Goal: Check status

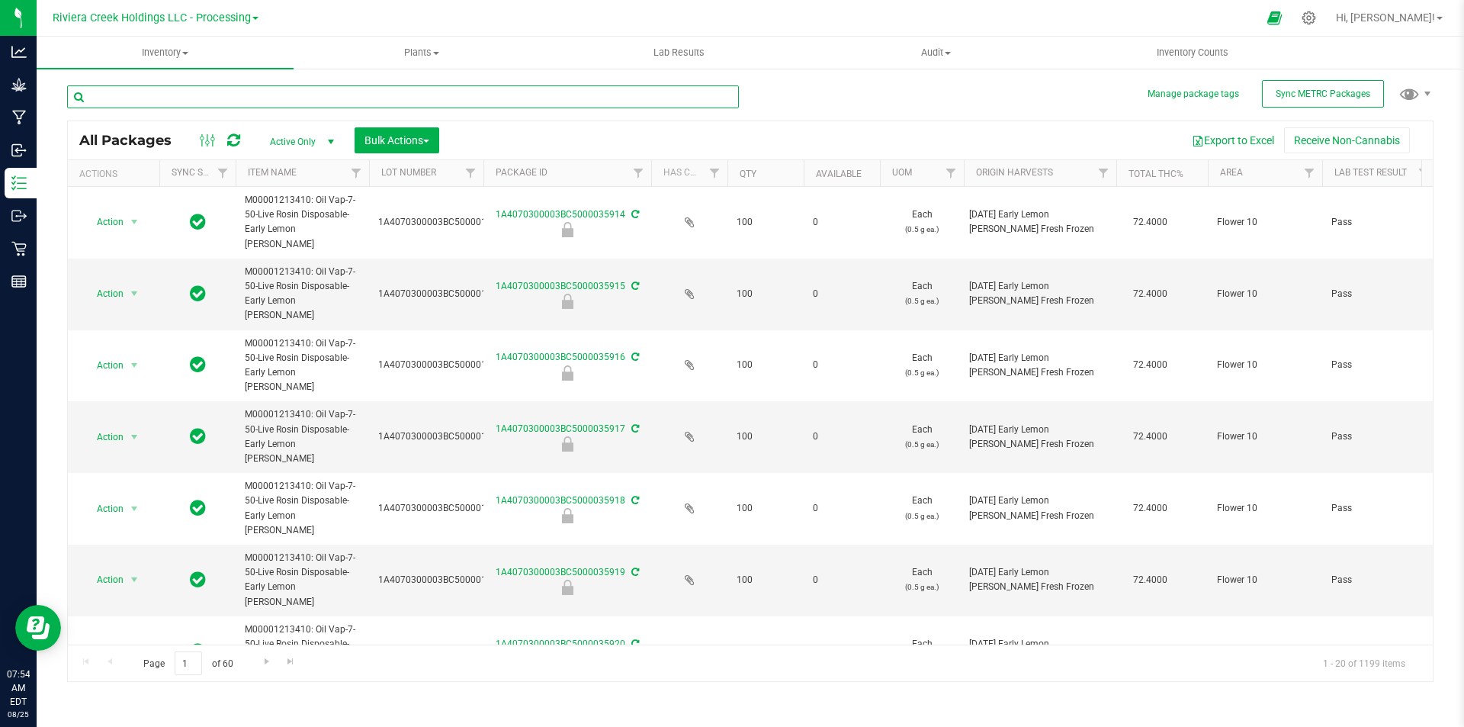
click at [181, 102] on input "text" at bounding box center [403, 96] width 672 height 23
type input "15242"
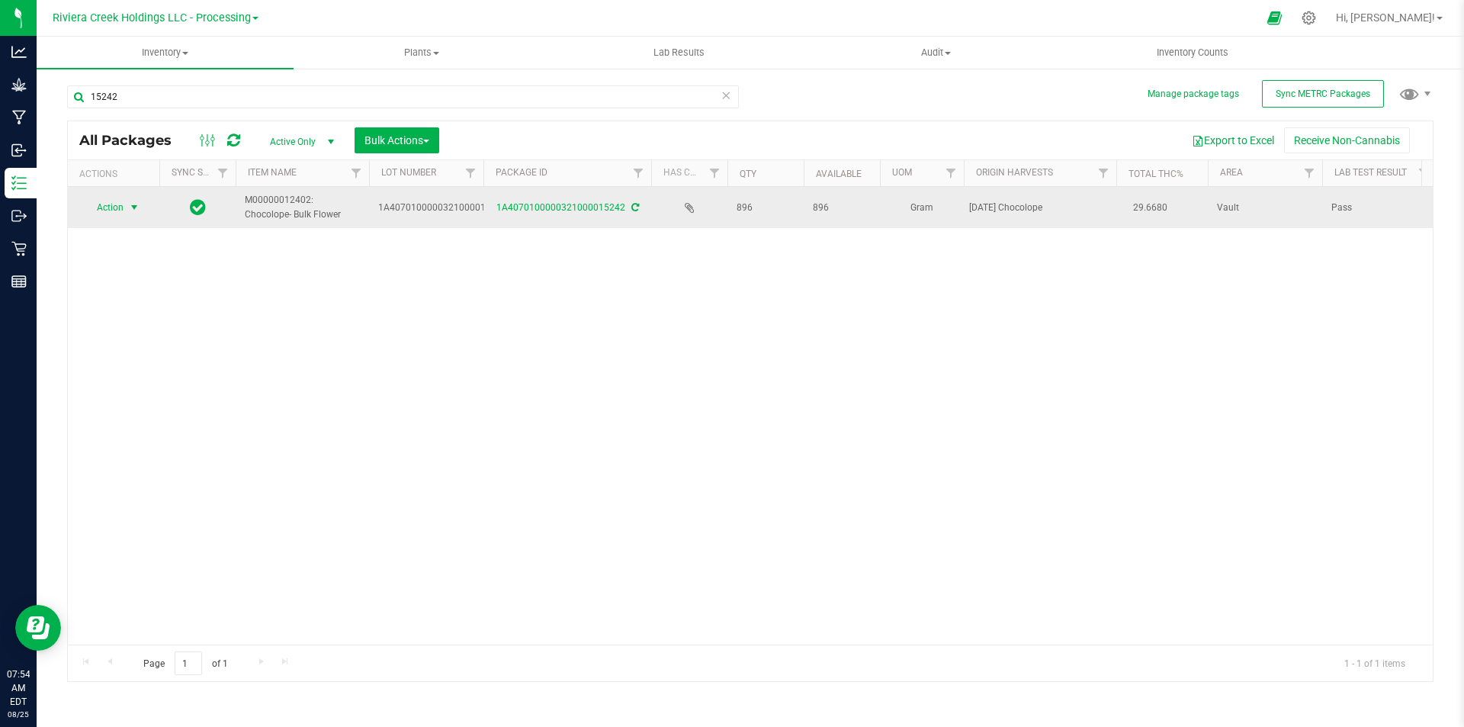
click at [125, 205] on span "select" at bounding box center [134, 207] width 19 height 21
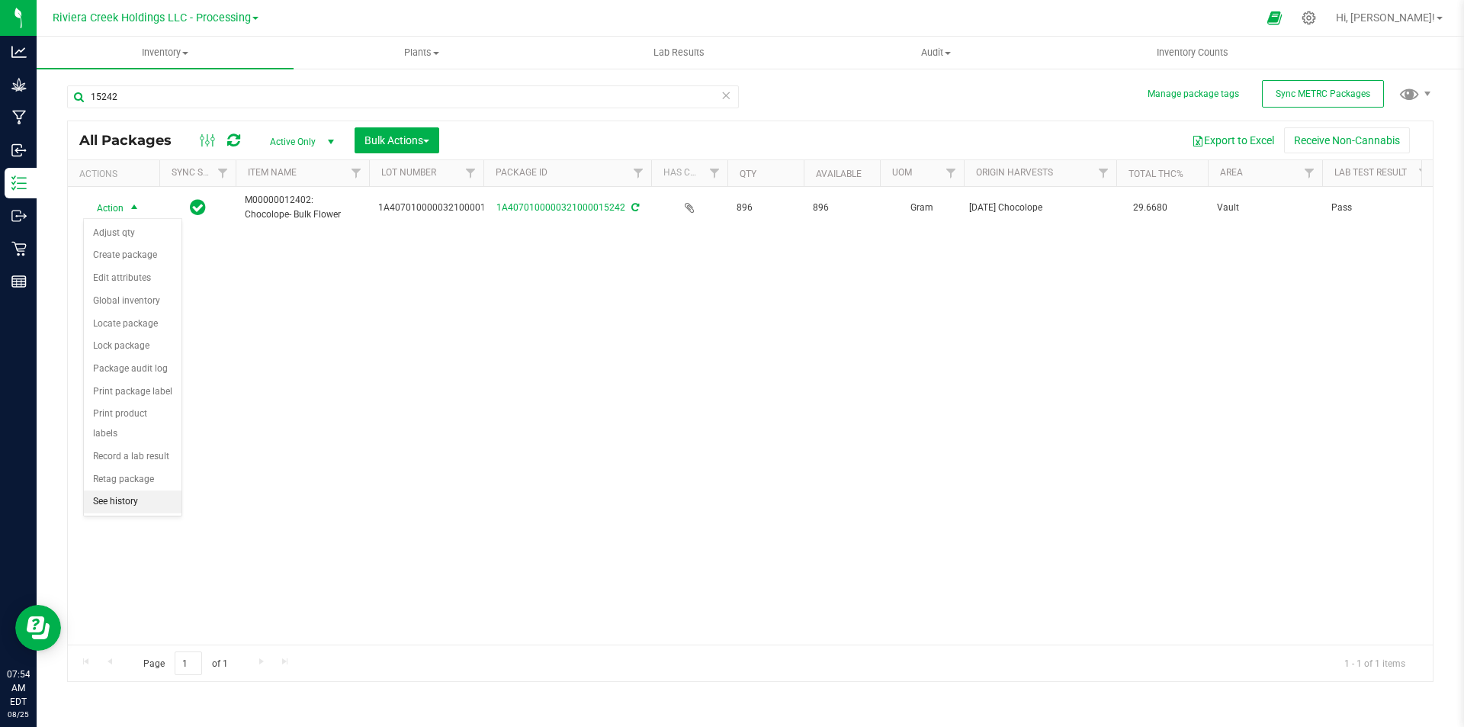
click at [117, 490] on li "See history" at bounding box center [133, 501] width 98 height 23
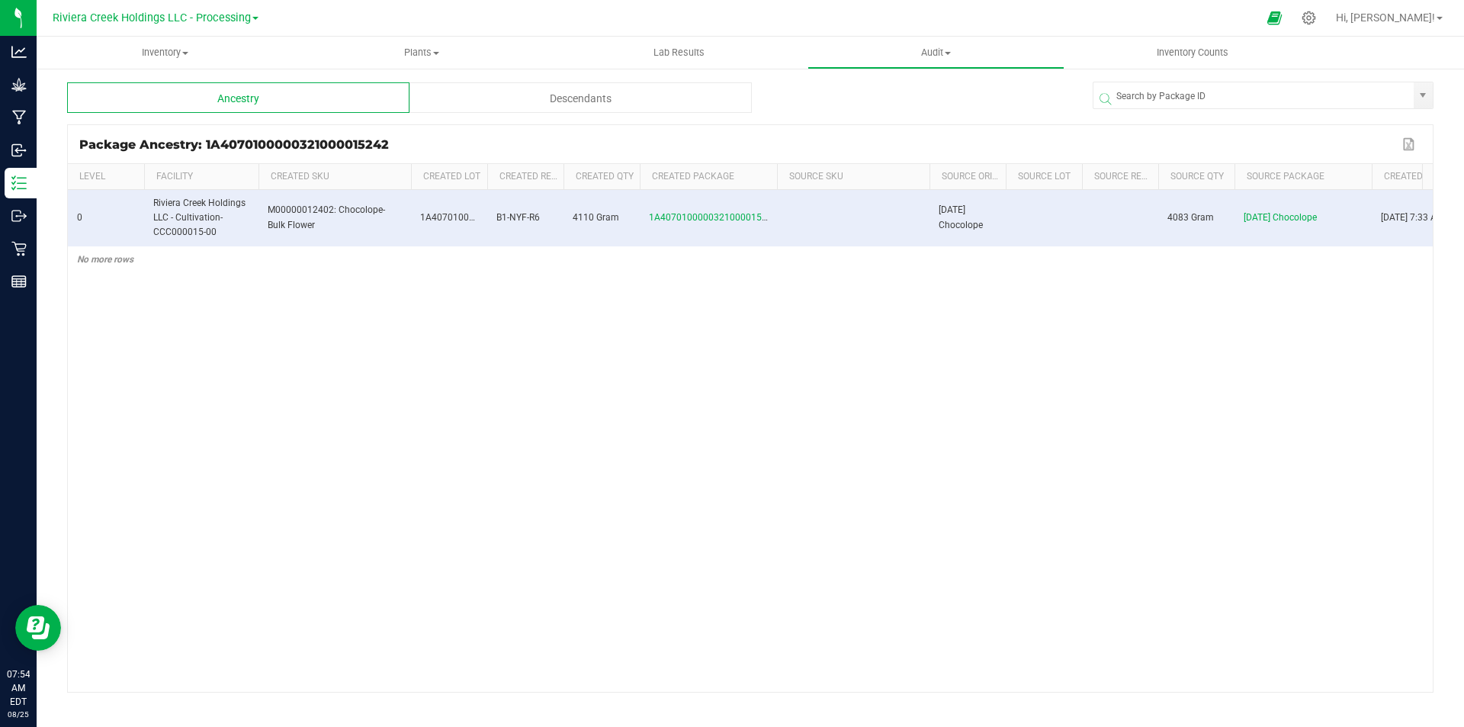
click at [638, 100] on div "Descendants" at bounding box center [580, 97] width 342 height 30
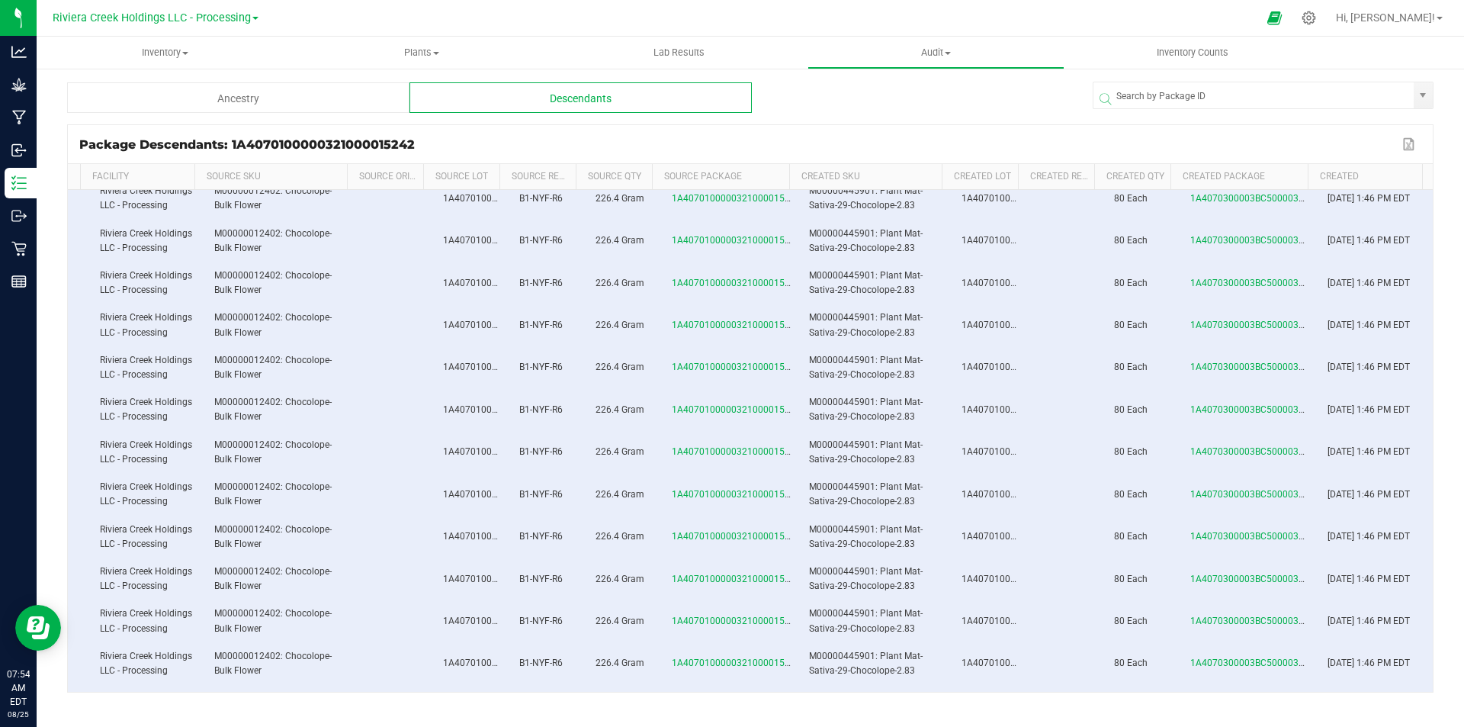
scroll to position [0, 65]
